Goal: Information Seeking & Learning: Learn about a topic

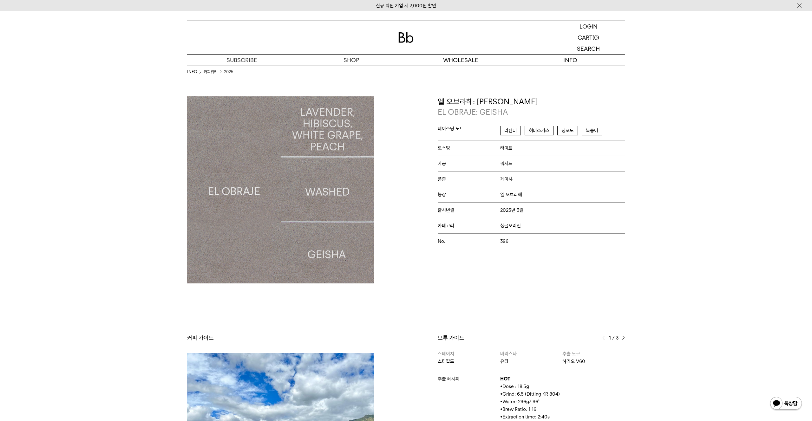
click at [402, 34] on img at bounding box center [405, 37] width 15 height 10
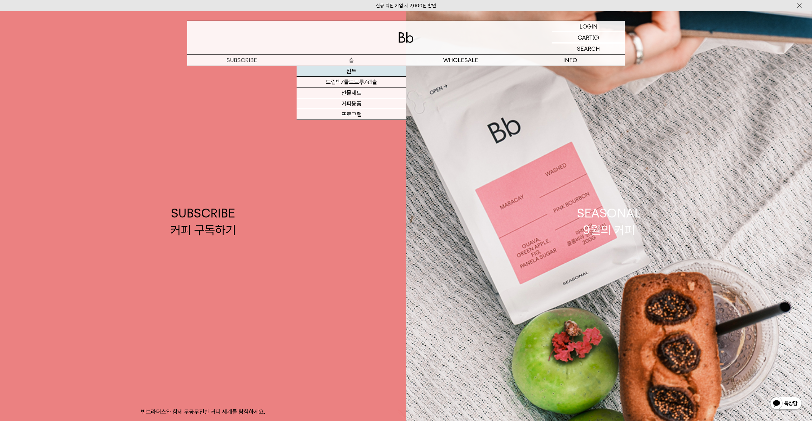
click at [371, 75] on link "원두" at bounding box center [350, 71] width 109 height 11
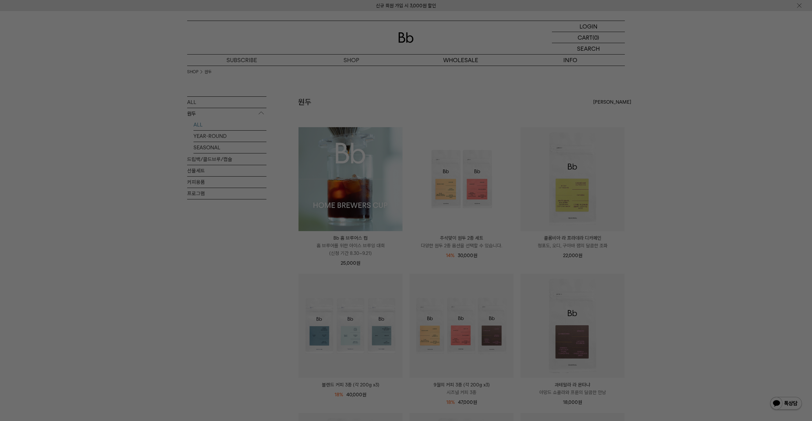
click at [361, 196] on div at bounding box center [406, 210] width 812 height 421
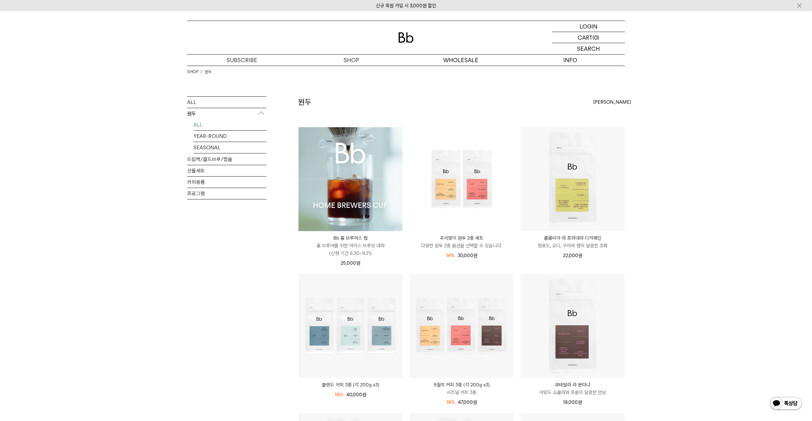
click at [356, 187] on img at bounding box center [350, 179] width 104 height 104
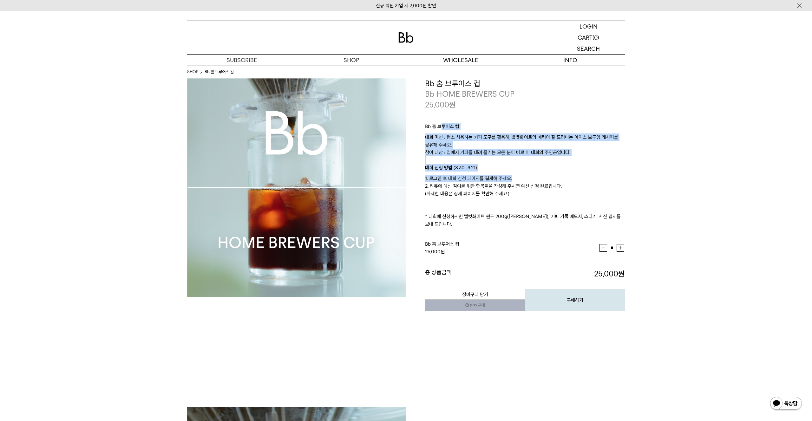
drag, startPoint x: 440, startPoint y: 126, endPoint x: 588, endPoint y: 186, distance: 159.4
click at [557, 183] on div "Bb 홈 브루어스 컵 대회 미션 : 평소 사용하는 커피 도구를 활용해, 벨벳화이트의 매력이 잘 드러나는 아이스 브루잉 레시피를 공유해 주세요.…" at bounding box center [525, 173] width 200 height 127
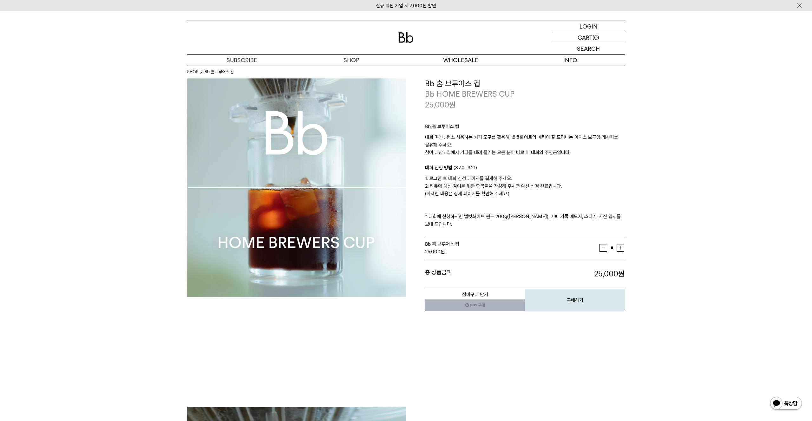
click at [588, 186] on p "1. 로그인 후 대회 신청 페이지를 결제해 주세요. 2. 리뷰에 예선 참여를 위한 항목들을 작성해 주시면 예선 신청 완료입니다. (자세한 내용…" at bounding box center [525, 201] width 200 height 53
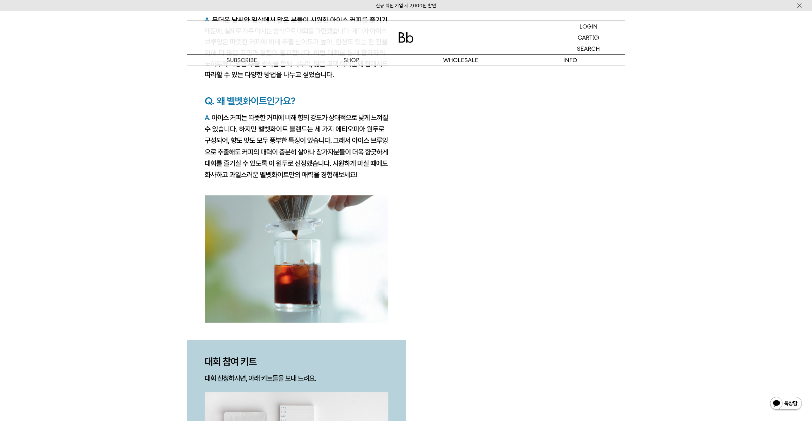
scroll to position [1432, 0]
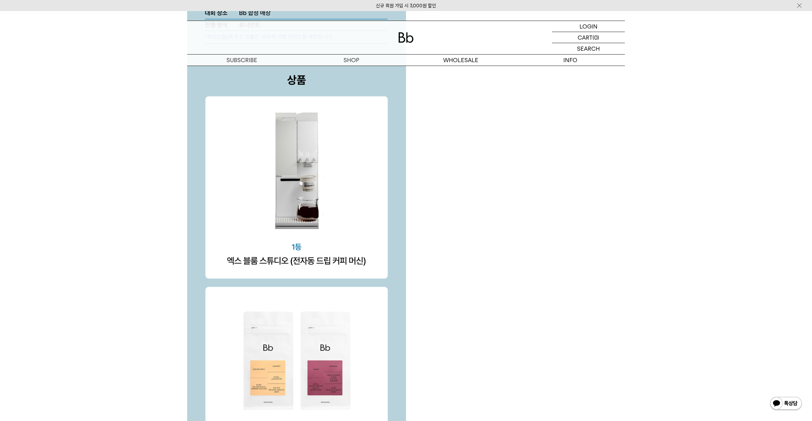
scroll to position [1926, 0]
click at [463, 229] on div at bounding box center [406, 22] width 438 height 3083
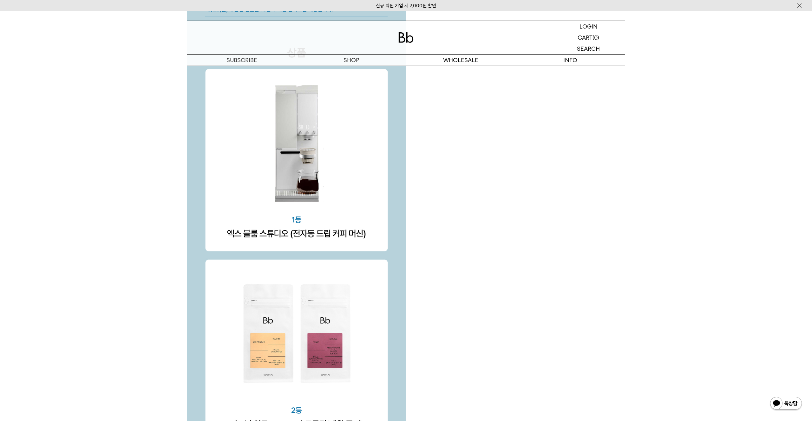
scroll to position [1914, 0]
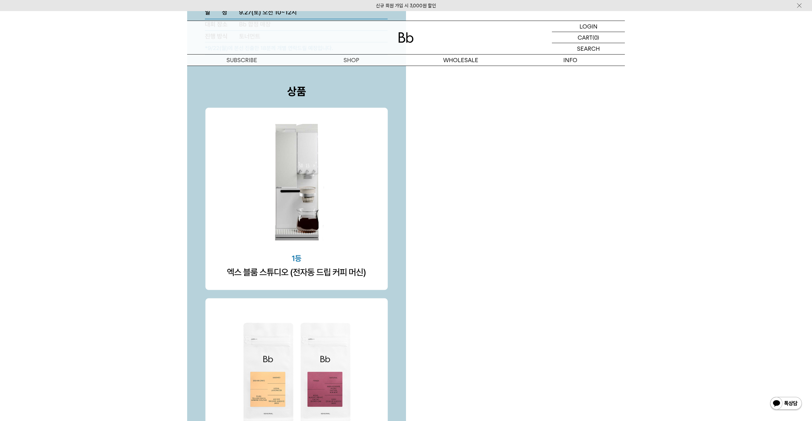
click at [490, 224] on div at bounding box center [406, 33] width 438 height 3083
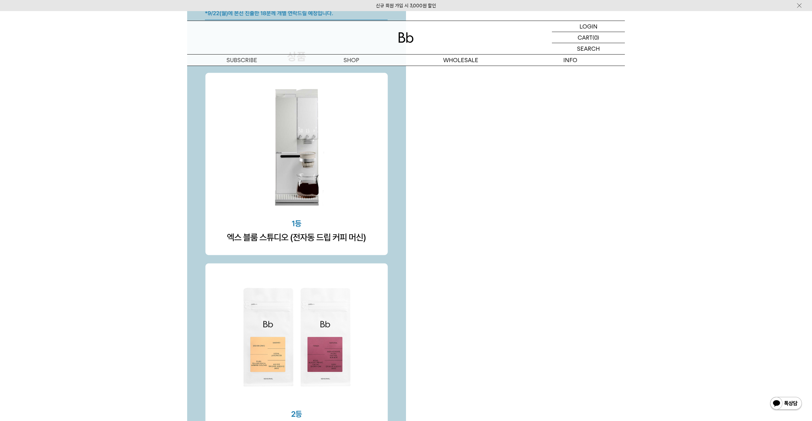
scroll to position [1977, 0]
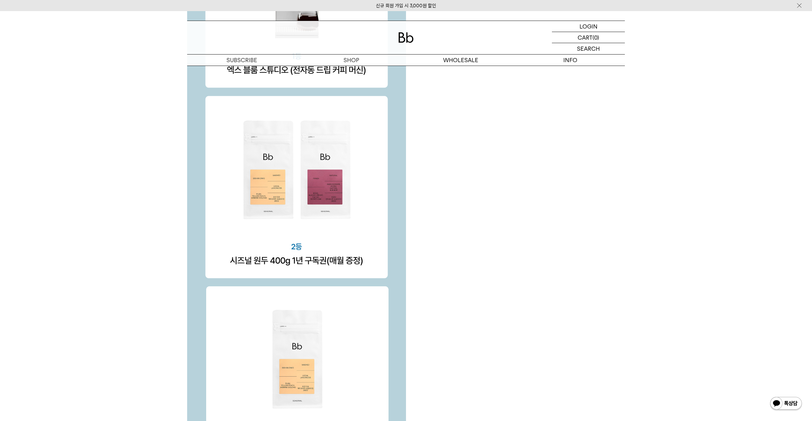
scroll to position [2134, 0]
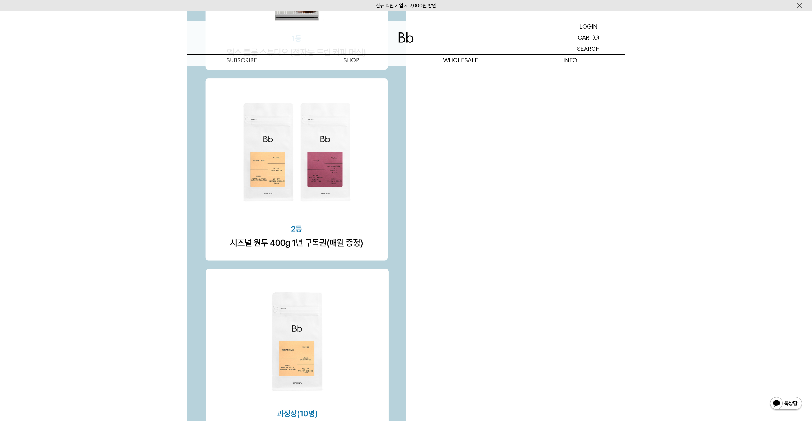
drag, startPoint x: 475, startPoint y: 230, endPoint x: 378, endPoint y: 237, distance: 96.7
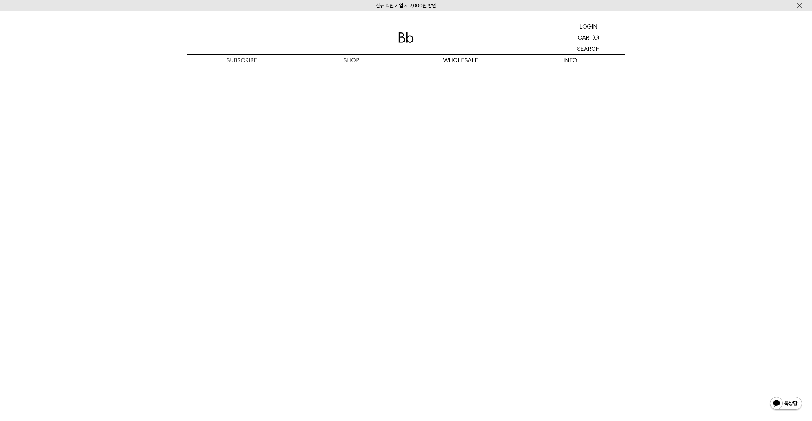
scroll to position [3515, 0]
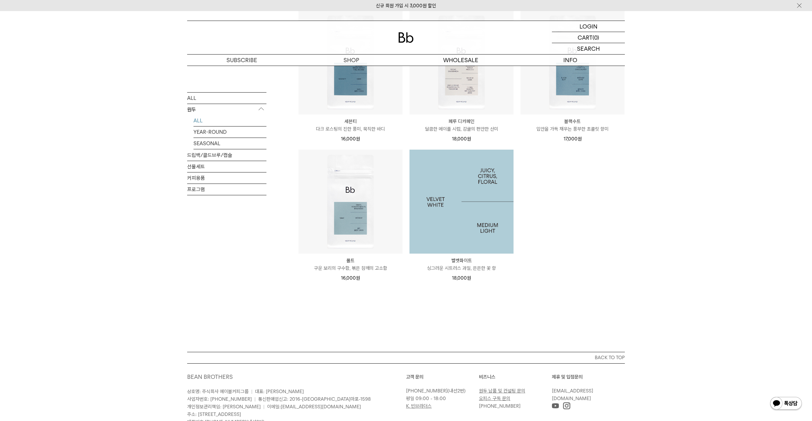
scroll to position [550, 0]
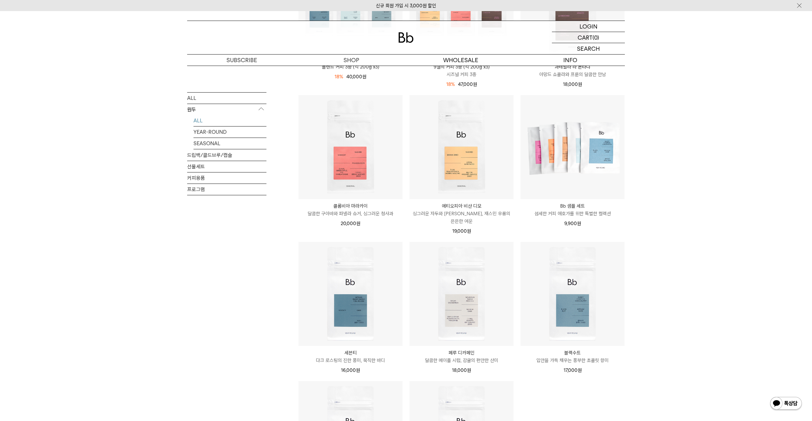
scroll to position [222, 0]
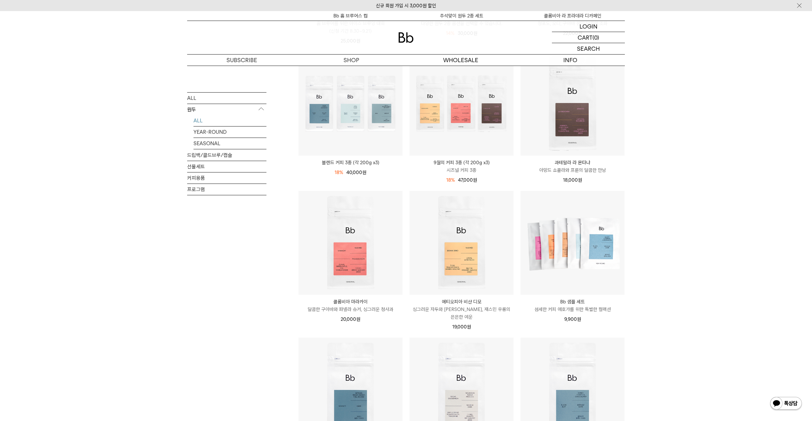
click at [694, 257] on div "SHOP 원두 ALL 원두 ALL YEAR-ROUND SEASONAL 드립백/콜드브루/캡슐 선물세트 커피용품 프로그램 원두 최신순" at bounding box center [406, 261] width 812 height 836
click at [692, 261] on div "SHOP 원두 ALL 원두 ALL YEAR-ROUND SEASONAL 드립백/콜드브루/캡슐 선물세트 커피용품 프로그램 원두 최신순" at bounding box center [406, 261] width 812 height 836
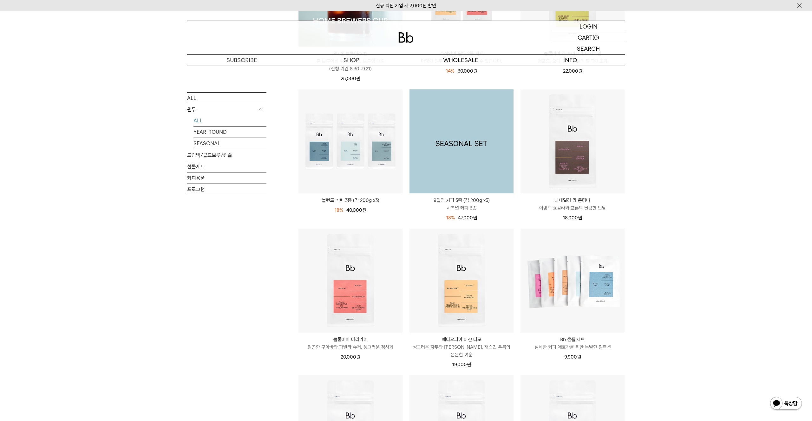
click at [445, 154] on img at bounding box center [461, 141] width 104 height 104
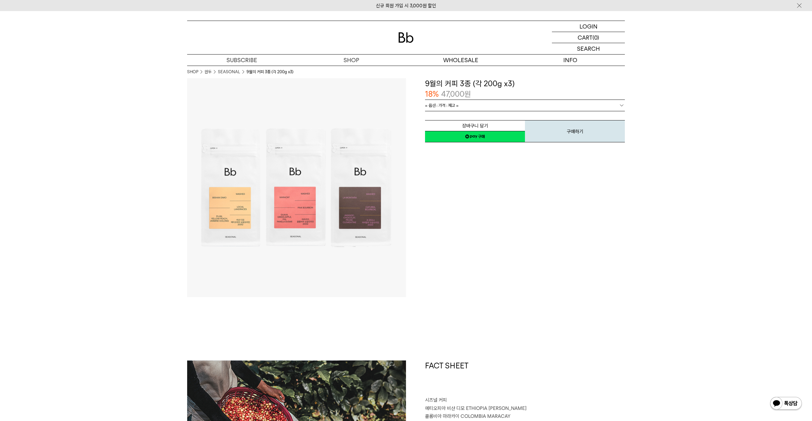
click at [502, 104] on link "= 옵션 : 가격 : 재고 =" at bounding box center [525, 105] width 200 height 11
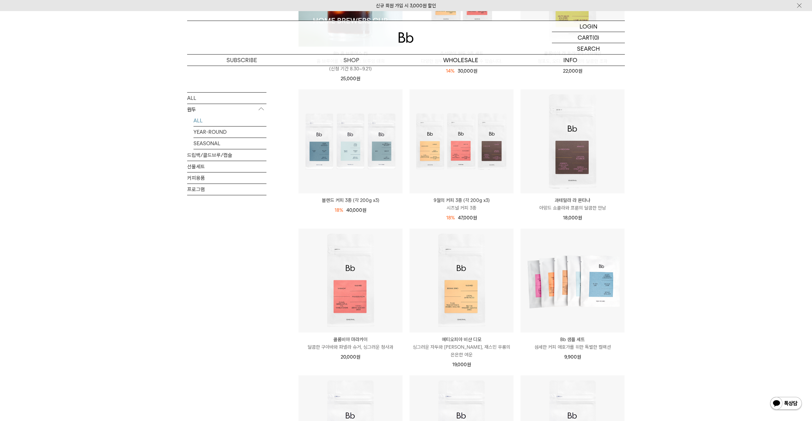
click at [684, 242] on div "SHOP 원두 ALL 원두 ALL YEAR-ROUND SEASONAL 드립백/콜드브루/캡슐 선물세트 커피용품 프로그램 원두 최신순" at bounding box center [406, 299] width 812 height 836
click at [680, 224] on div "SHOP 원두 ALL 원두 ALL YEAR-ROUND SEASONAL 드립백/콜드브루/캡슐 선물세트 커피용품 프로그램 원두 최신순" at bounding box center [406, 299] width 812 height 836
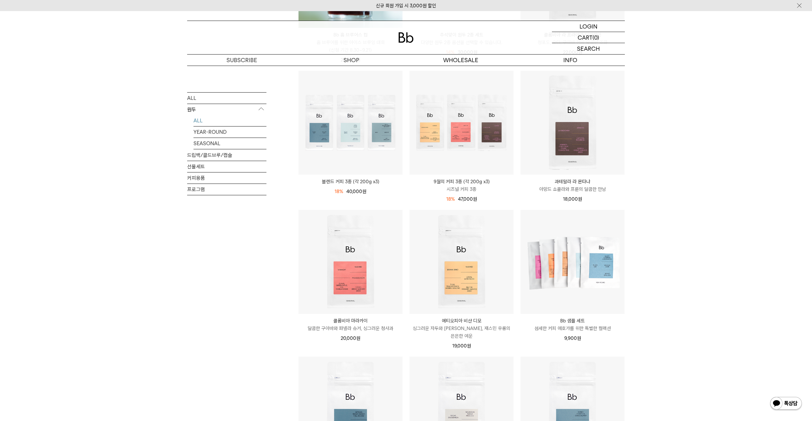
scroll to position [204, 0]
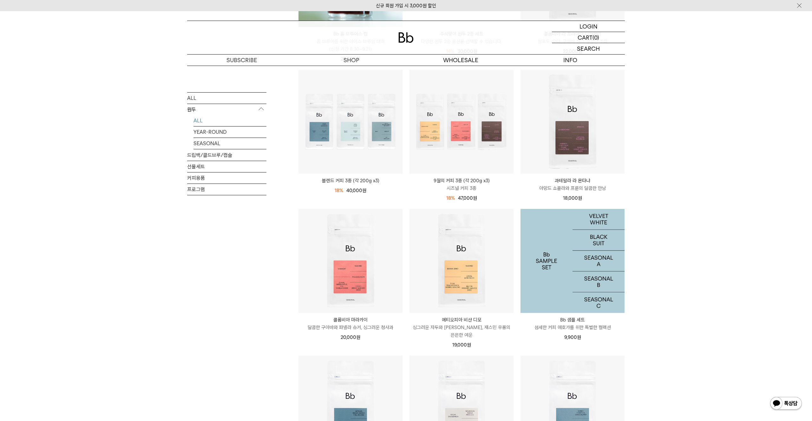
click at [568, 250] on img at bounding box center [572, 261] width 104 height 104
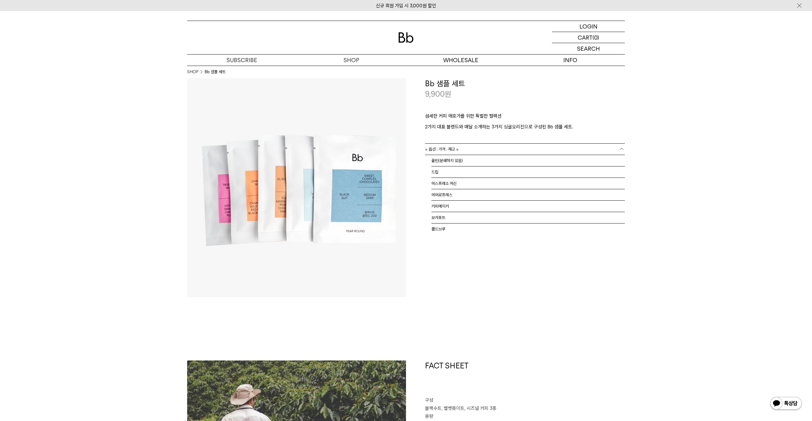
click at [487, 154] on div "= 옵션 : 가격 : 재고 = = 옵션 : 가격 : 재고 = 홀빈(분쇄하지 않음) 드립 에스프레소 머신 에어로프레스 커피메이커 모카포트 콜드브루" at bounding box center [525, 149] width 200 height 11
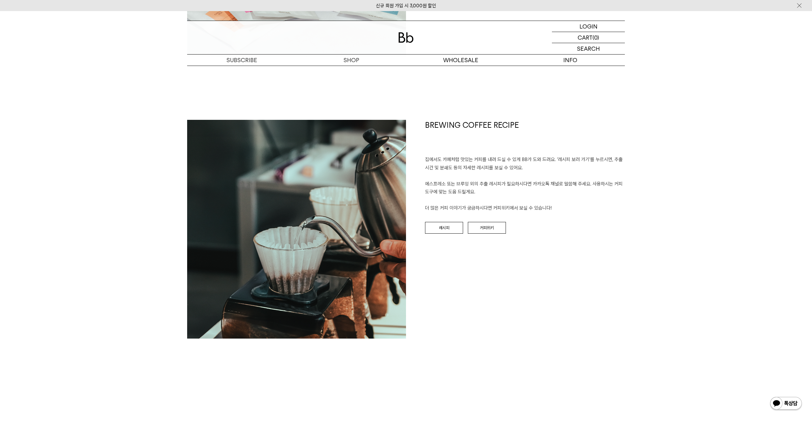
scroll to position [631, 0]
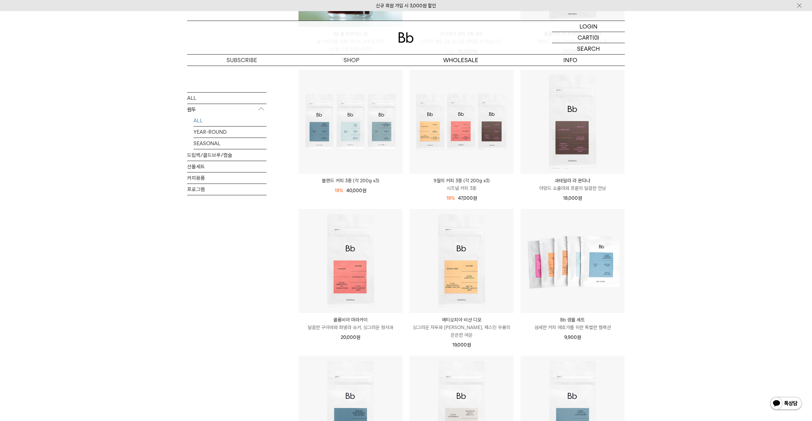
click at [716, 273] on div "SHOP 원두 ALL 원두 ALL YEAR-ROUND SEASONAL 드립백/콜드브루/캡슐 선물세트 커피용품 프로그램 원두 [PERSON_NA…" at bounding box center [406, 279] width 812 height 836
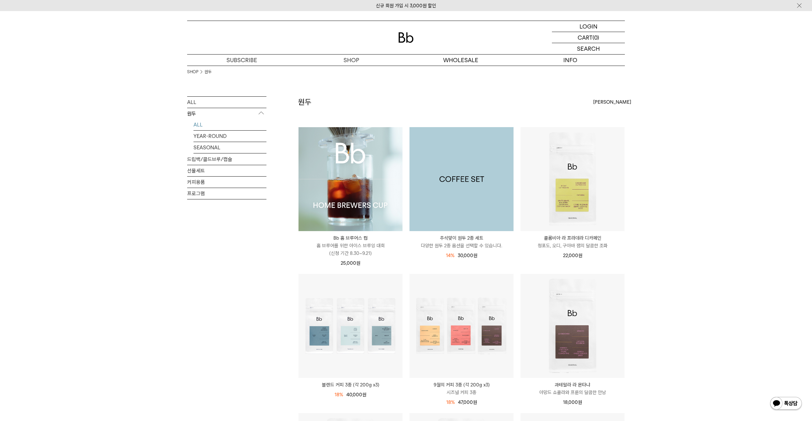
click at [461, 201] on img at bounding box center [461, 179] width 104 height 104
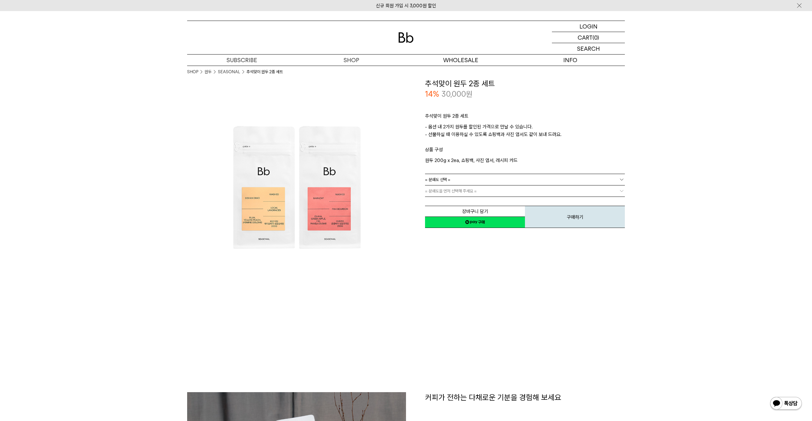
click at [488, 182] on link "= 분쇄도 선택 =" at bounding box center [525, 179] width 200 height 11
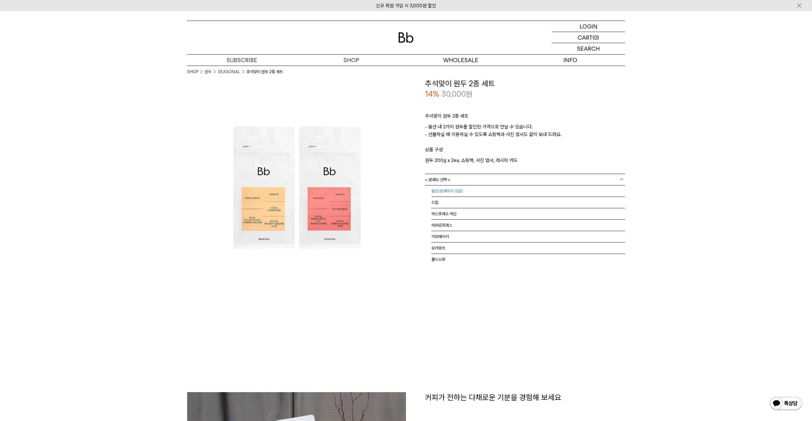
click at [481, 189] on li "홀빈(분쇄하지 않음)" at bounding box center [527, 190] width 193 height 11
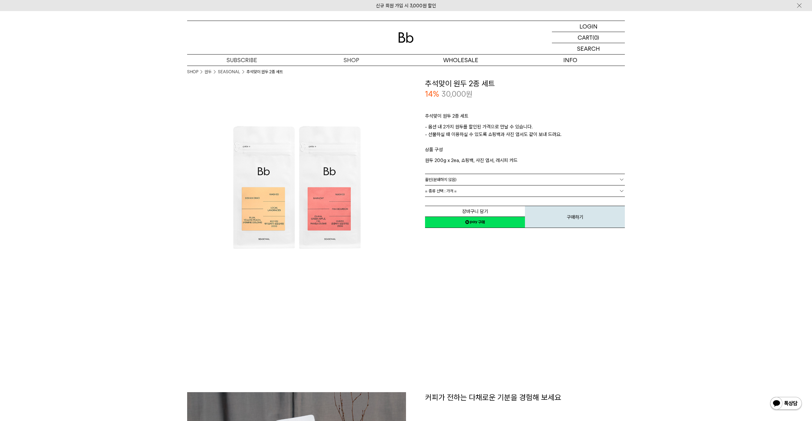
click at [471, 195] on link "= 종류 선택 : 가격 =" at bounding box center [525, 190] width 200 height 11
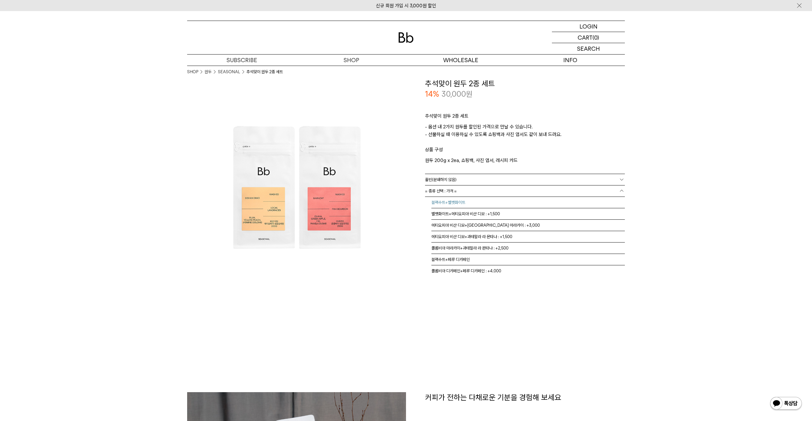
click at [525, 206] on li "블랙수트+벨벳화이트" at bounding box center [527, 202] width 193 height 11
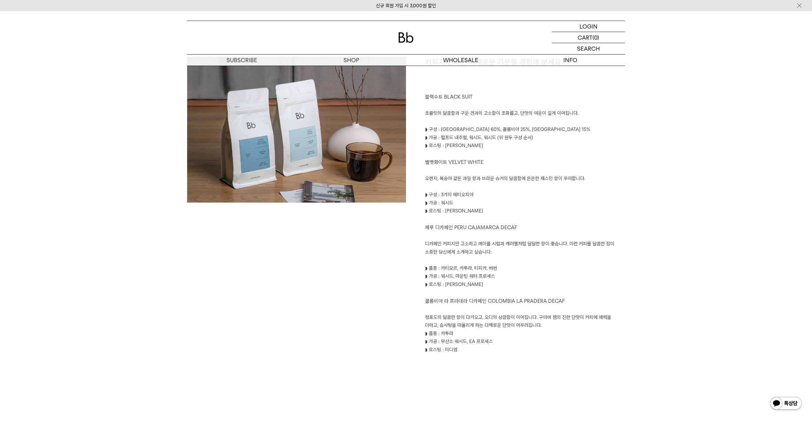
scroll to position [283, 0]
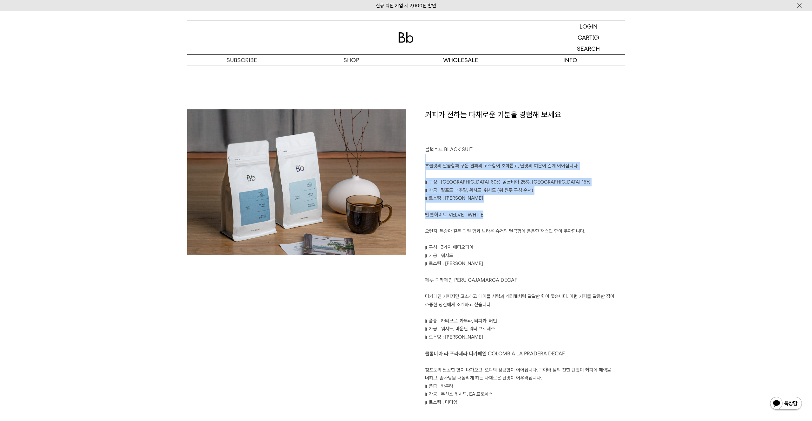
drag, startPoint x: 433, startPoint y: 159, endPoint x: 559, endPoint y: 214, distance: 137.7
click at [560, 214] on div "커피가 전하는 다채로운 기분을 경험해 보세요 블랙수트 BLACK SUIT 초콜릿의 달콤함과 구운 견과의 고소함이 조화롭고, 단맛의 여운이 길게…" at bounding box center [515, 261] width 219 height 305
click at [559, 214] on p "벨벳화이트 VELVET WHITE" at bounding box center [525, 215] width 200 height 9
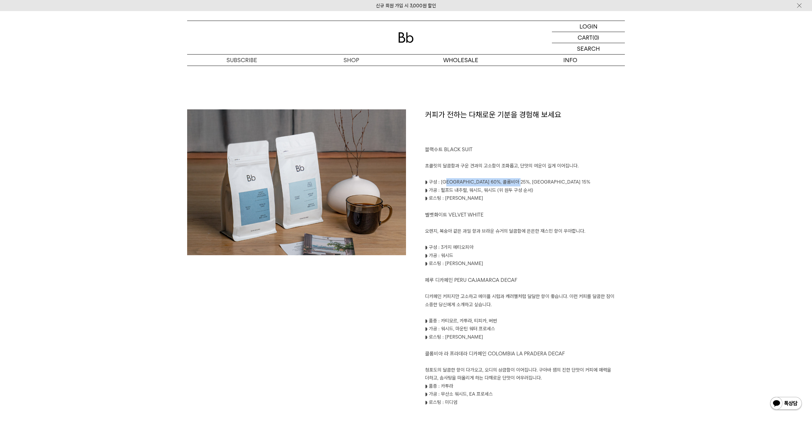
drag, startPoint x: 448, startPoint y: 181, endPoint x: 531, endPoint y: 182, distance: 82.4
click at [531, 182] on p "◗ 구성 : 브라질 60%, 콜롬비아 25%, 에티오피아 15%" at bounding box center [525, 182] width 200 height 8
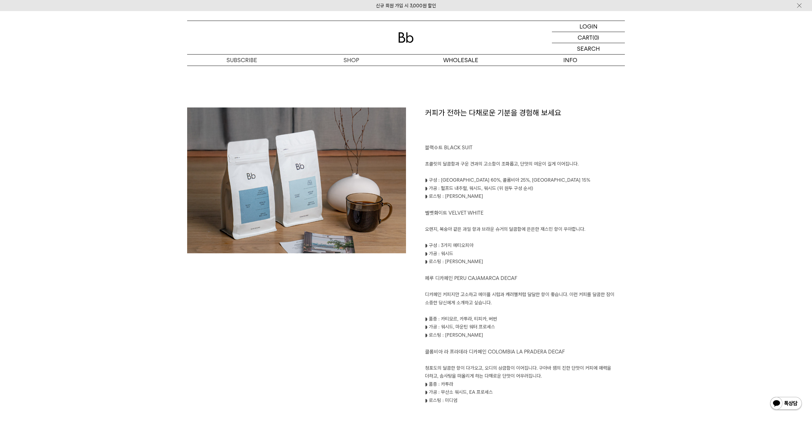
scroll to position [285, 0]
drag, startPoint x: 429, startPoint y: 224, endPoint x: 508, endPoint y: 247, distance: 82.0
click at [508, 247] on div "커피가 전하는 다채로운 기분을 경험해 보세요 블랙수트 BLACK SUIT 초콜릿의 달콤함과 구운 견과의 고소함이 조화롭고, 단맛의 여운이 길게…" at bounding box center [515, 259] width 219 height 305
click at [508, 247] on p "◗ 구성 : 3가지 에티오피아" at bounding box center [525, 245] width 200 height 8
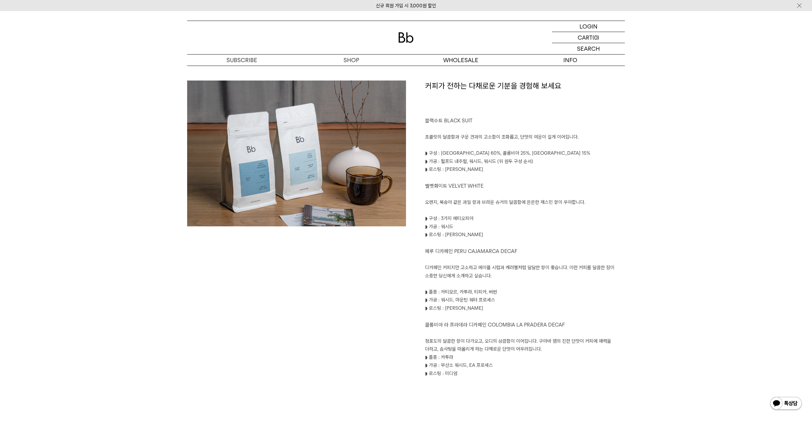
scroll to position [341, 0]
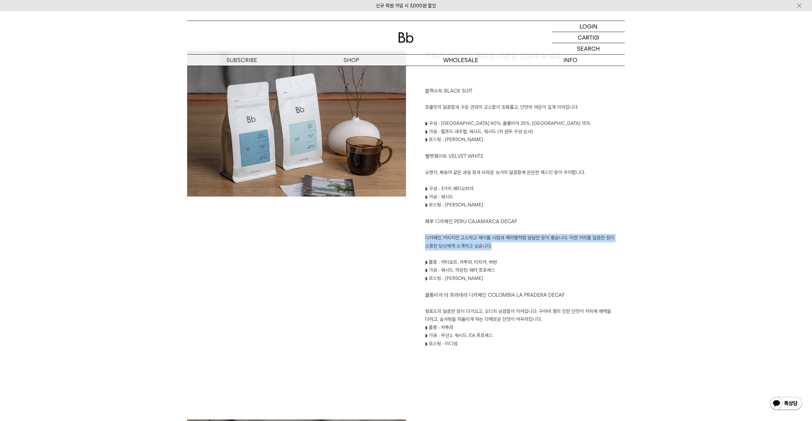
drag, startPoint x: 424, startPoint y: 236, endPoint x: 506, endPoint y: 248, distance: 83.3
click at [506, 248] on div "커피가 전하는 다채로운 기분을 경험해 보세요 블랙수트 BLACK SUIT 초콜릿의 달콤함과 구운 견과의 고소함이 조화롭고, 단맛의 여운이 길게…" at bounding box center [515, 203] width 219 height 305
click at [506, 248] on p "디카페인 커피지만 고소하고 메이플 시럽과 캐러멜처럼 달달한 향이 좋습니다. 이런 커피를 달콤한 잠이 소중한 당신에게 소개하고 싶습니다." at bounding box center [525, 242] width 200 height 16
drag, startPoint x: 419, startPoint y: 234, endPoint x: 491, endPoint y: 256, distance: 75.1
click at [475, 251] on div "커피가 전하는 다채로운 기분을 경험해 보세요 블랙수트 BLACK SUIT 초콜릿의 달콤함과 구운 견과의 고소함이 조화롭고, 단맛의 여운이 길게…" at bounding box center [515, 203] width 219 height 305
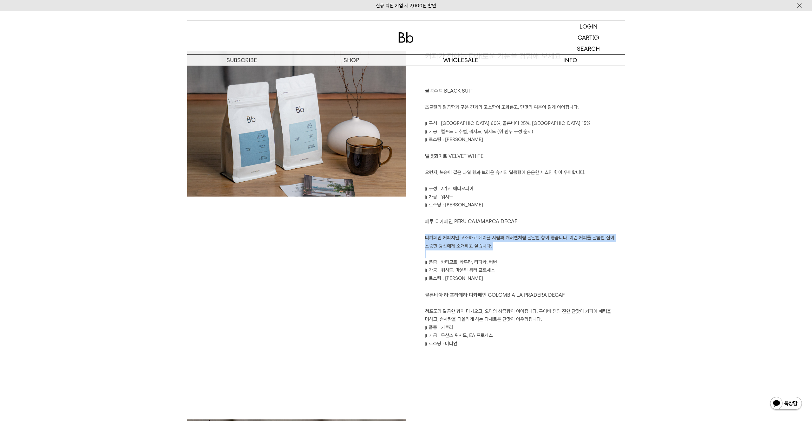
click at [491, 256] on p at bounding box center [525, 254] width 200 height 8
drag, startPoint x: 450, startPoint y: 284, endPoint x: 574, endPoint y: 322, distance: 130.1
click at [568, 321] on div "커피가 전하는 다채로운 기분을 경험해 보세요 블랙수트 BLACK SUIT 초콜릿의 달콤함과 구운 견과의 고소함이 조화롭고, 단맛의 여운이 길게…" at bounding box center [515, 203] width 219 height 305
click at [574, 322] on p "청포도의 달콤한 향이 다가오고, 오디의 상큼함이 이어집니다. 구아바 잼의 진한 단맛이 커피에 매력을 더하고, 솜사탕을 떠올리게 하는 다채로운 …" at bounding box center [525, 316] width 200 height 16
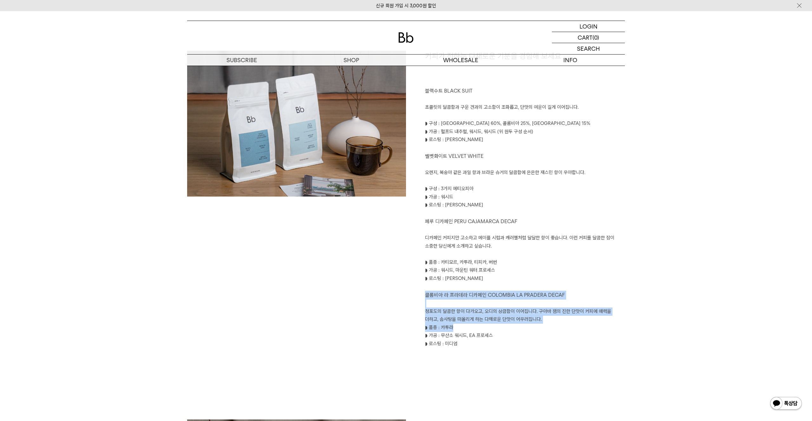
drag, startPoint x: 528, startPoint y: 313, endPoint x: 574, endPoint y: 337, distance: 51.5
click at [560, 330] on div "커피가 전하는 다채로운 기분을 경험해 보세요 블랙수트 BLACK SUIT 초콜릿의 달콤함과 구운 견과의 고소함이 조화롭고, 단맛의 여운이 길게…" at bounding box center [515, 203] width 219 height 305
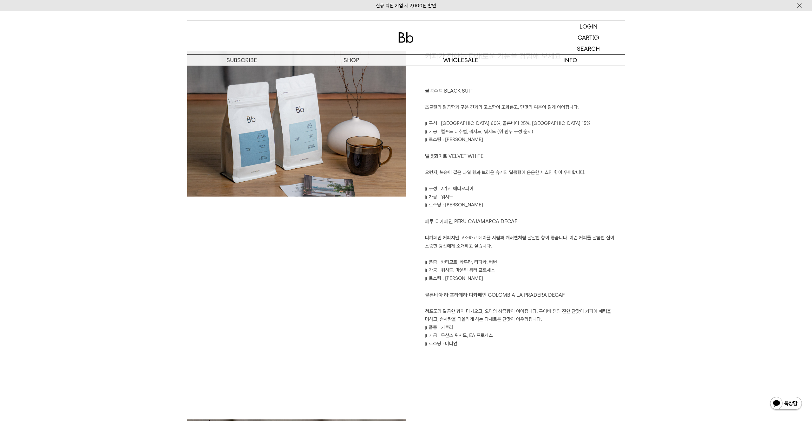
click at [574, 337] on p "◗ 가공 : 무산소 워시드, EA 프로세스" at bounding box center [525, 336] width 200 height 8
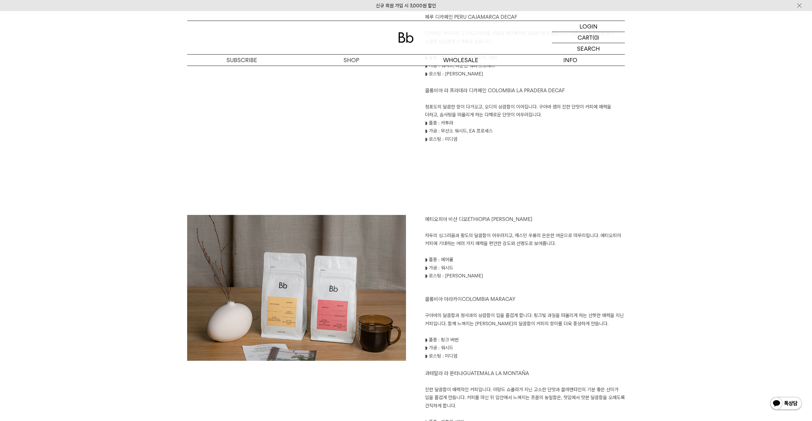
scroll to position [580, 0]
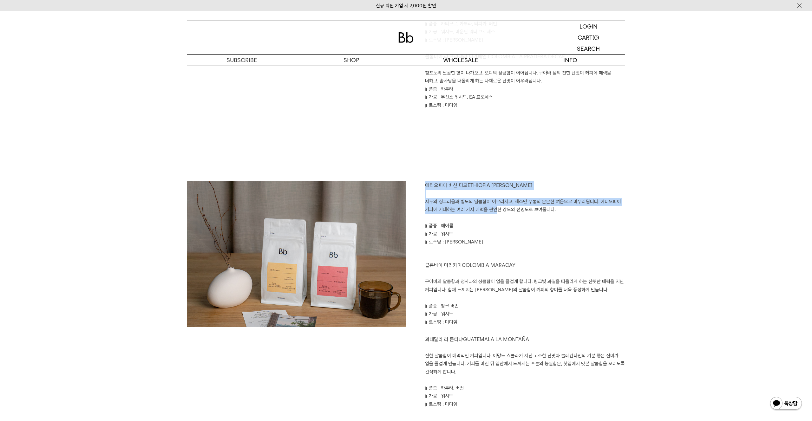
drag, startPoint x: 423, startPoint y: 183, endPoint x: 567, endPoint y: 228, distance: 150.4
click at [565, 227] on div "에티오피아 비샨 디모 ETHIOPIA BISHAN DIMO 자두의 싱그러움과 황도의 달콤함이 어우러지고, 재스민 우롱의 은은한 여운으로 마무리…" at bounding box center [515, 295] width 219 height 228
click at [567, 228] on p "◗ 품종 : 에어룸" at bounding box center [525, 226] width 200 height 8
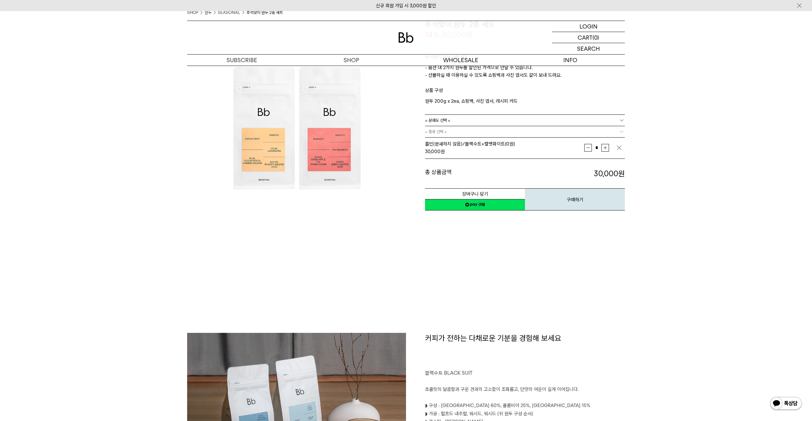
scroll to position [0, 0]
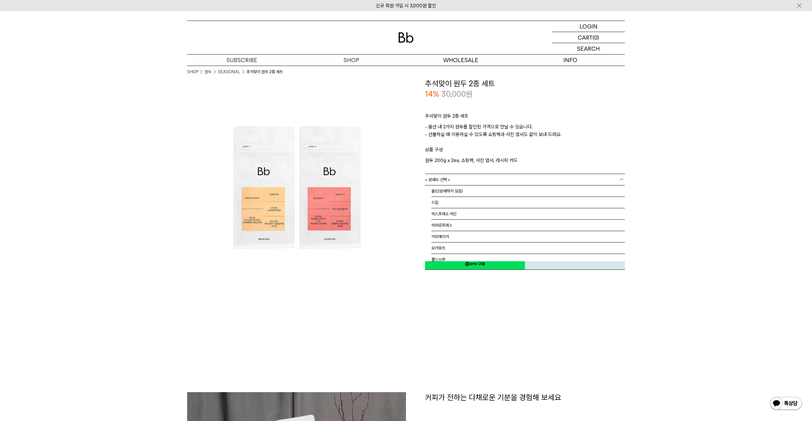
click at [515, 179] on link "= 분쇄도 선택 =" at bounding box center [525, 179] width 200 height 11
click at [514, 181] on link "= 분쇄도 선택 =" at bounding box center [525, 179] width 200 height 11
click at [488, 174] on link "= 분쇄도 선택 =" at bounding box center [525, 179] width 200 height 11
click at [475, 189] on li "홀빈(분쇄하지 않음)" at bounding box center [527, 190] width 193 height 11
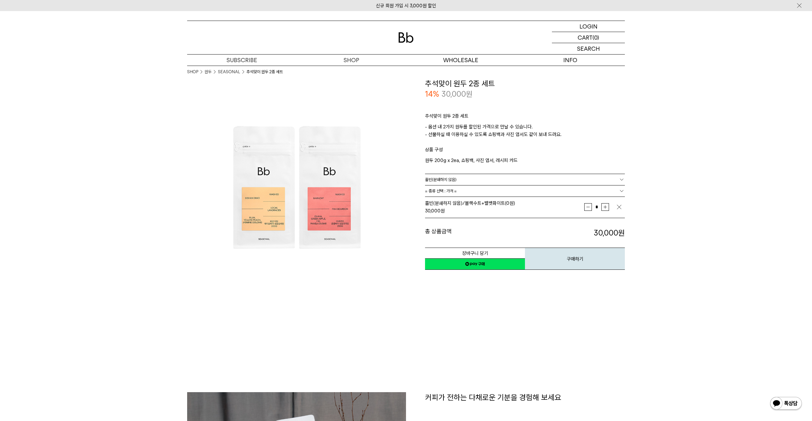
click at [558, 194] on link "= 종류 선택 : 가격 =" at bounding box center [525, 190] width 200 height 11
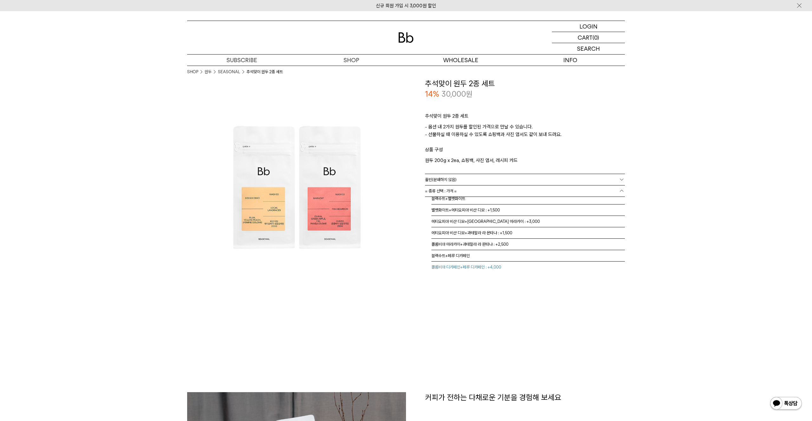
scroll to position [4, 0]
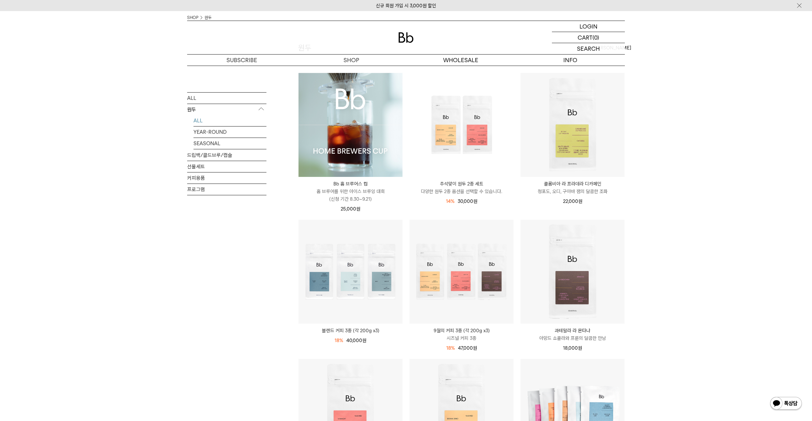
scroll to position [101, 0]
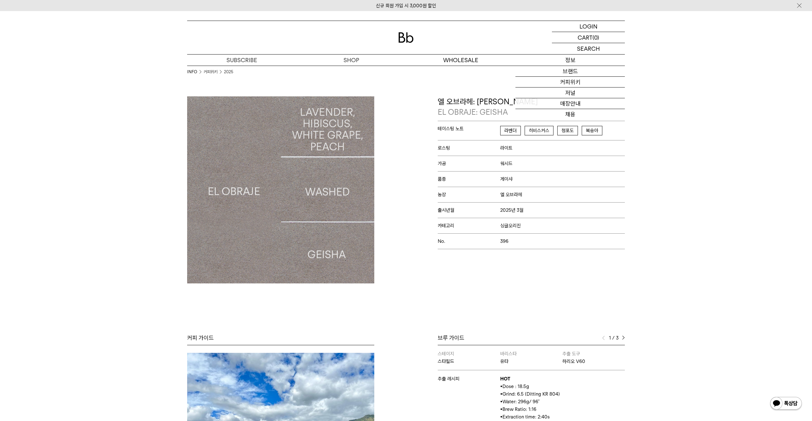
click at [568, 63] on p "정보" at bounding box center [569, 60] width 109 height 11
click at [571, 81] on link "커피위키" at bounding box center [569, 82] width 109 height 11
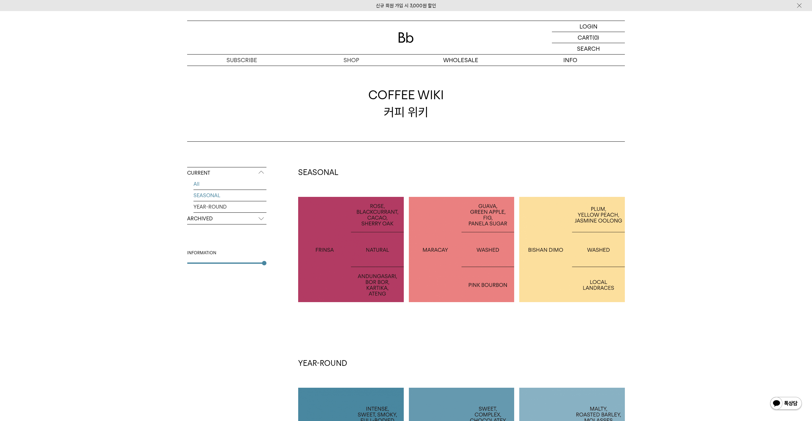
click at [251, 195] on link "SEASONAL" at bounding box center [229, 195] width 73 height 11
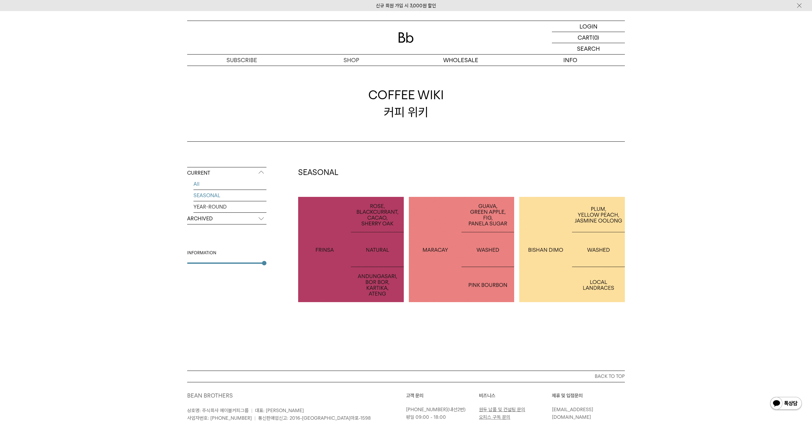
click link "All"
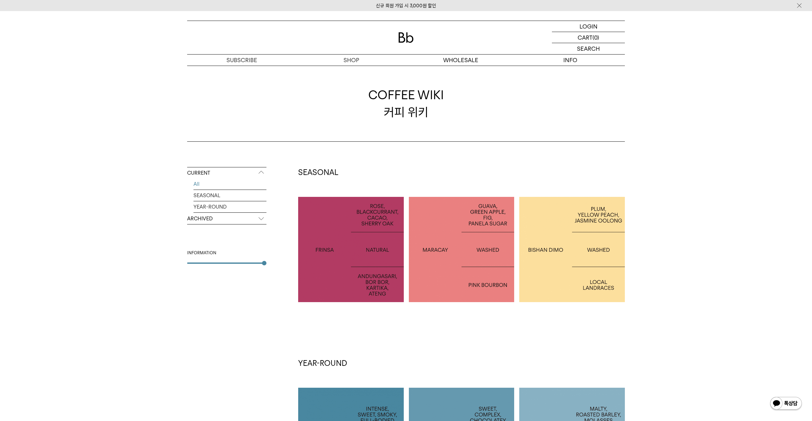
click at [232, 217] on p "ARCHIVED" at bounding box center [226, 218] width 79 height 11
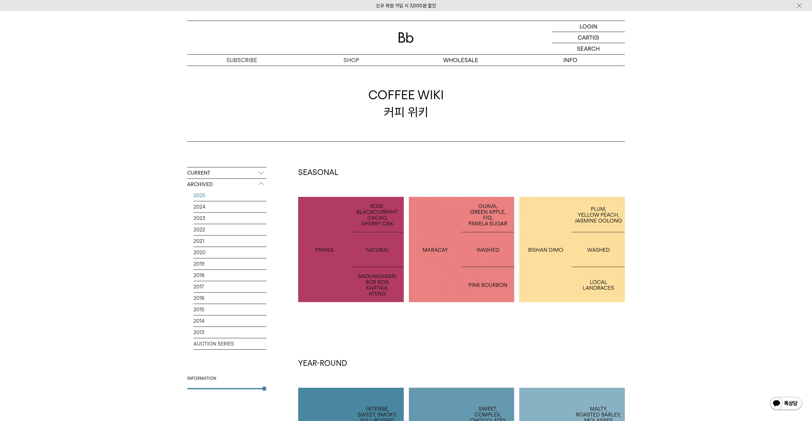
click at [221, 199] on link "2025" at bounding box center [229, 195] width 73 height 11
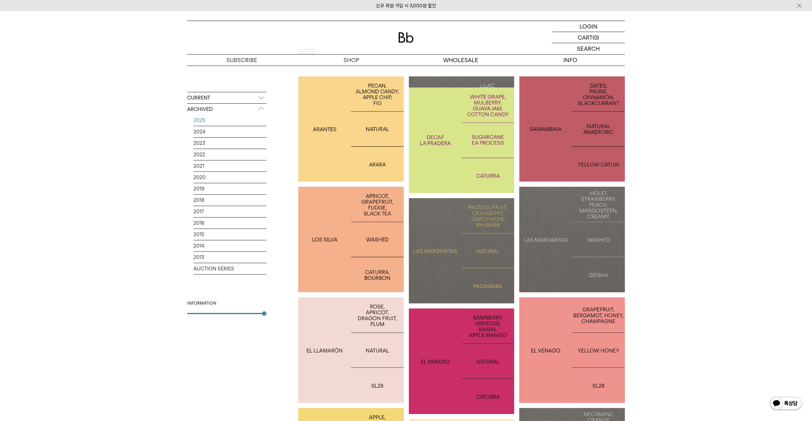
scroll to position [120, 0]
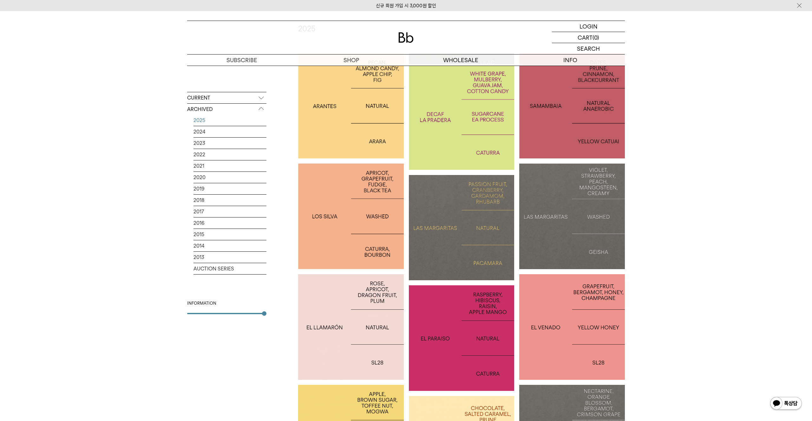
scroll to position [170, 0]
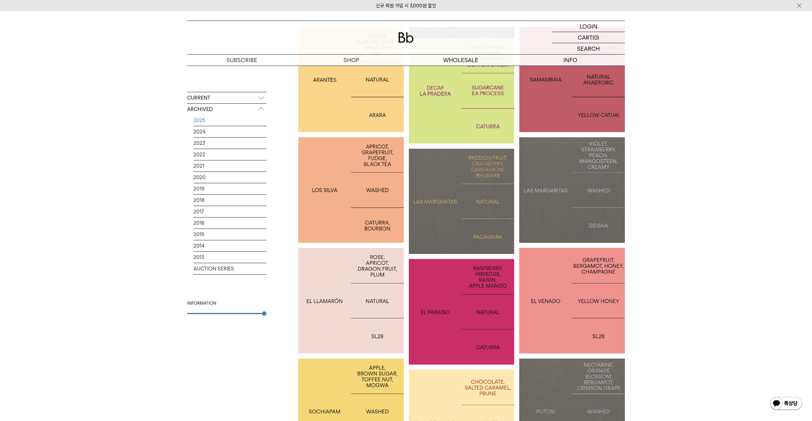
click at [568, 211] on div at bounding box center [572, 190] width 106 height 106
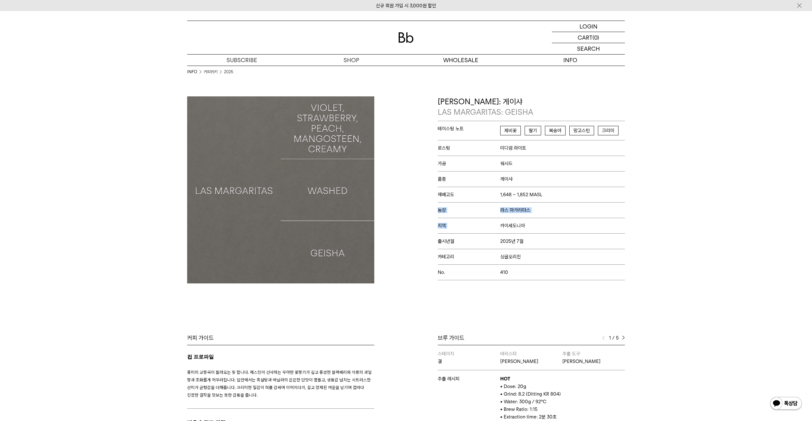
drag, startPoint x: 482, startPoint y: 206, endPoint x: 534, endPoint y: 224, distance: 54.8
click at [528, 222] on div "테이스팅 노트 제비꽃 딸기 복숭아 망고스틴 크리미 로스팅 미디엄 라이트 가공 워시드 품종 게이샤 재배고도 1,648 ~ 1,852 MASL 농…" at bounding box center [531, 200] width 187 height 159
click at [534, 224] on p "지역 카이세도니아" at bounding box center [531, 226] width 187 height 16
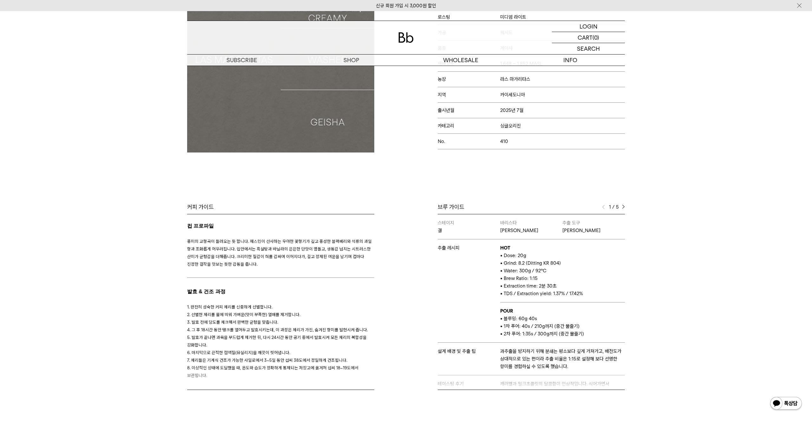
scroll to position [190, 0]
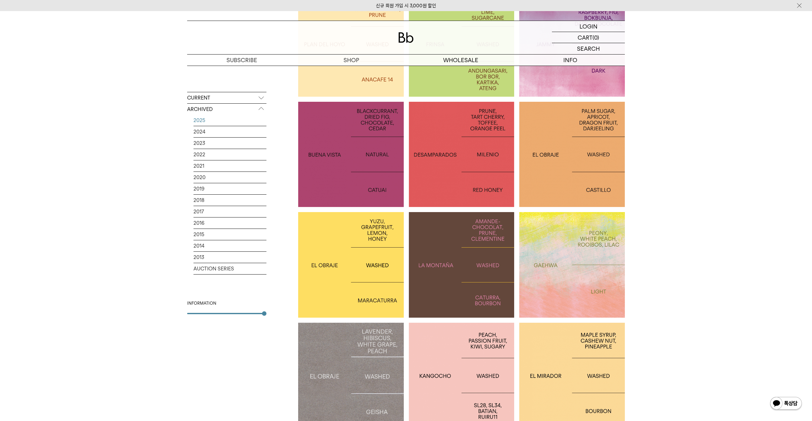
scroll to position [648, 0]
